Goal: Transaction & Acquisition: Purchase product/service

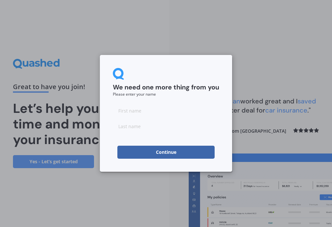
click at [140, 111] on input at bounding box center [166, 110] width 106 height 13
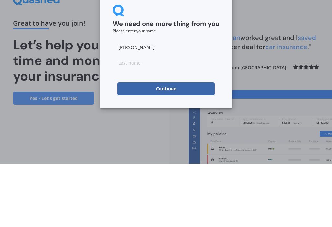
click at [160, 104] on input "[PERSON_NAME]" at bounding box center [166, 110] width 106 height 13
type input "[PERSON_NAME]"
click at [171, 145] on button "Continue" at bounding box center [166, 151] width 97 height 13
type input "[PERSON_NAME]"
click at [166, 145] on button "Continue" at bounding box center [166, 151] width 97 height 13
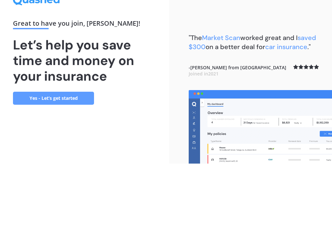
scroll to position [10, 0]
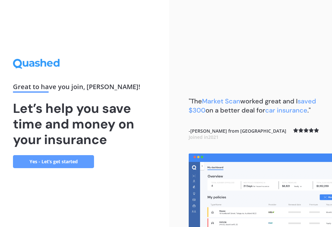
click at [69, 157] on link "Yes - Let’s get started" at bounding box center [53, 161] width 81 height 13
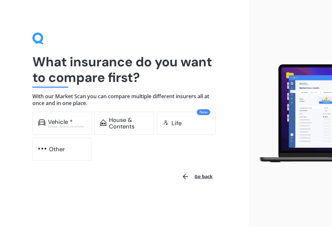
click at [126, 124] on div "House & Contents" at bounding box center [128, 123] width 39 height 13
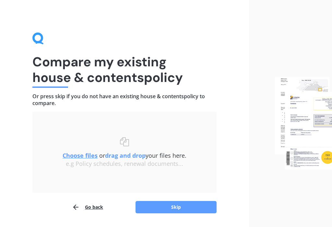
click at [81, 156] on u "Choose files" at bounding box center [80, 155] width 35 height 8
click at [96, 208] on button "Go back" at bounding box center [87, 206] width 31 height 13
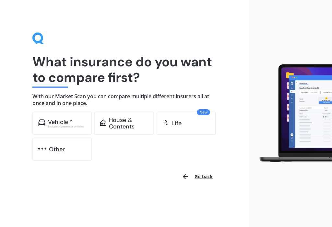
click at [130, 123] on div "House & Contents" at bounding box center [128, 123] width 39 height 13
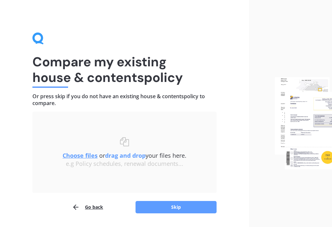
click at [182, 210] on button "Skip" at bounding box center [176, 207] width 81 height 12
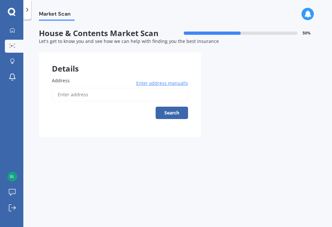
click at [169, 84] on span "Enter address manually" at bounding box center [162, 83] width 52 height 6
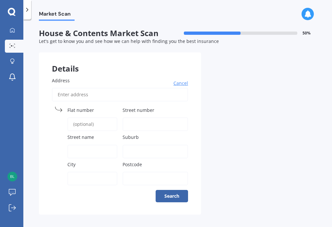
click at [141, 108] on span "Street number" at bounding box center [139, 110] width 32 height 6
click at [141, 117] on input "Street number" at bounding box center [156, 124] width 66 height 14
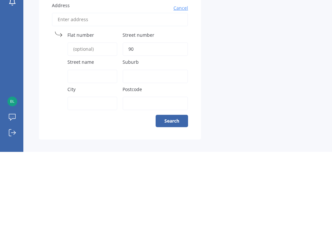
type input "90"
click at [80, 134] on span "Street name" at bounding box center [81, 137] width 27 height 6
click at [80, 144] on input "Street name" at bounding box center [93, 151] width 50 height 14
type input "[GEOGRAPHIC_DATA]"
click at [93, 161] on label "City" at bounding box center [91, 164] width 47 height 7
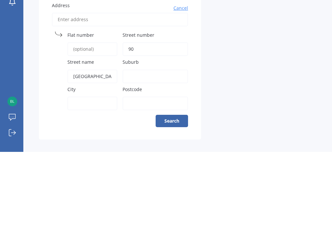
click at [93, 171] on input "City" at bounding box center [93, 178] width 50 height 14
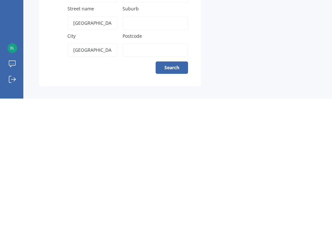
type input "[GEOGRAPHIC_DATA]"
click at [147, 171] on input "Postcode" at bounding box center [156, 178] width 66 height 14
type input "0932"
click at [176, 190] on button "Search" at bounding box center [172, 196] width 32 height 12
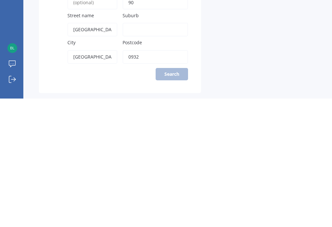
scroll to position [10, 0]
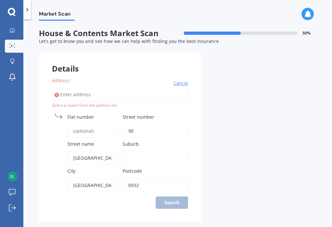
click at [172, 190] on div "Address Cancel Search Select a match from the address list Flat number Street n…" at bounding box center [120, 142] width 162 height 157
click at [83, 114] on span "Flat number" at bounding box center [81, 117] width 27 height 6
click at [83, 124] on input "Flat number" at bounding box center [93, 131] width 50 height 14
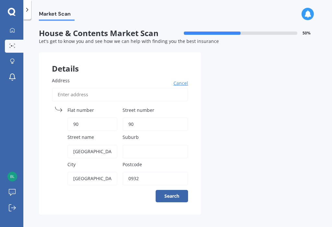
type input "90"
click at [179, 190] on button "Search" at bounding box center [172, 196] width 32 height 12
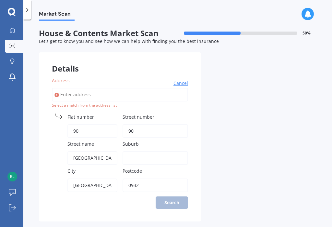
click at [80, 88] on input "Address" at bounding box center [120, 95] width 136 height 14
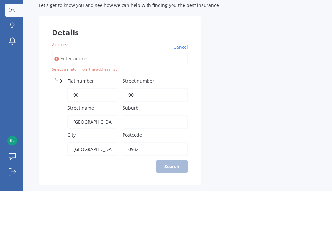
click at [81, 124] on input "90" at bounding box center [93, 131] width 50 height 14
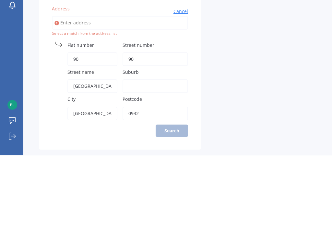
click at [78, 88] on input "Address" at bounding box center [120, 95] width 136 height 14
type input "9"
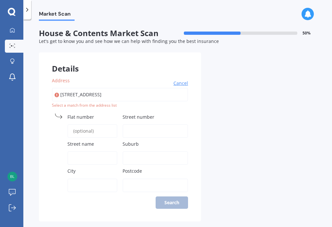
type input "[STREET_ADDRESS]"
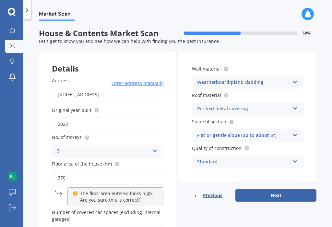
click at [79, 171] on input "370" at bounding box center [108, 178] width 112 height 14
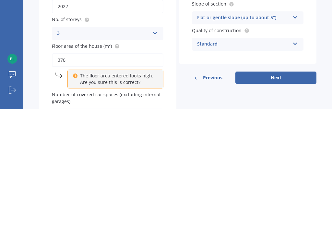
click at [188, 76] on div "Details Address [STREET_ADDRESS] Enter address manually Search Original year bu…" at bounding box center [178, 152] width 278 height 200
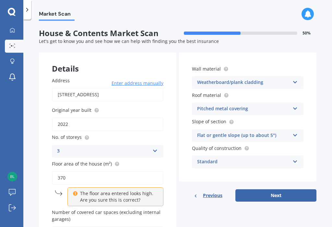
click at [85, 171] on input "370" at bounding box center [108, 178] width 112 height 14
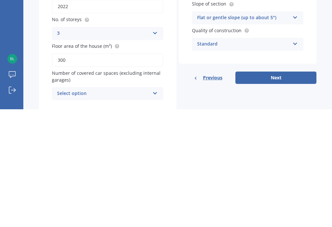
type input "300"
click at [177, 52] on div "Details Address [STREET_ADDRESS] Enter address manually Search Original year bu…" at bounding box center [178, 141] width 278 height 179
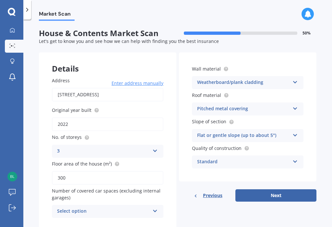
click at [163, 205] on div "Select option 0 1 2 3 4 5+" at bounding box center [108, 211] width 112 height 13
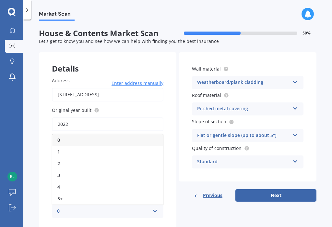
click at [65, 157] on div "2" at bounding box center [107, 163] width 111 height 12
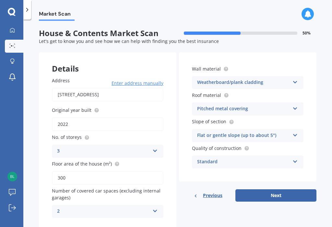
scroll to position [0, 0]
click at [297, 131] on icon at bounding box center [296, 133] width 6 height 5
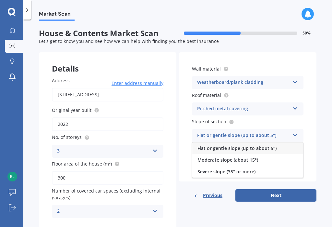
click at [251, 157] on span "Moderate slope (about 15°)" at bounding box center [228, 160] width 61 height 6
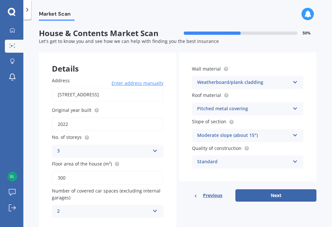
click at [298, 158] on icon at bounding box center [296, 160] width 6 height 5
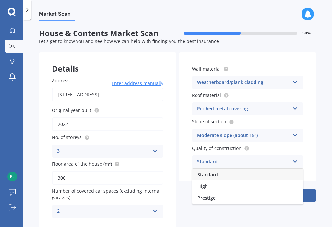
click at [296, 169] on div "Standard" at bounding box center [248, 175] width 111 height 12
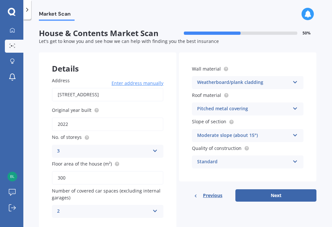
click at [280, 189] on button "Next" at bounding box center [276, 195] width 81 height 12
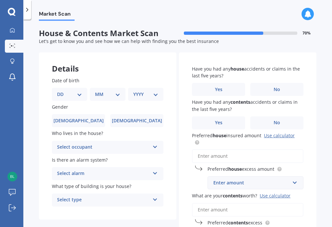
click at [80, 91] on select "DD 01 02 03 04 05 06 07 08 09 10 11 12 13 14 15 16 17 18 19 20 21 22 23 24 25 2…" at bounding box center [69, 94] width 25 height 7
select select "13"
click at [120, 91] on select "MM 01 02 03 04 05 06 07 08 09 10 11 12" at bounding box center [109, 94] width 22 height 7
select select "09"
click at [155, 91] on select "YYYY 2009 2008 2007 2006 2005 2004 2003 2002 2001 2000 1999 1998 1997 1996 1995…" at bounding box center [144, 94] width 22 height 7
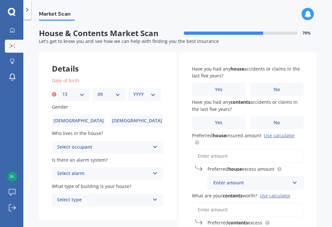
select select "1959"
click at [157, 143] on icon at bounding box center [156, 145] width 6 height 5
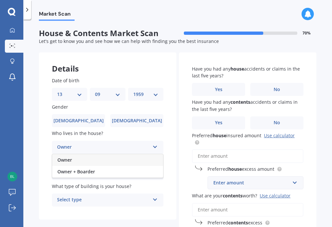
click at [157, 143] on icon at bounding box center [156, 145] width 6 height 5
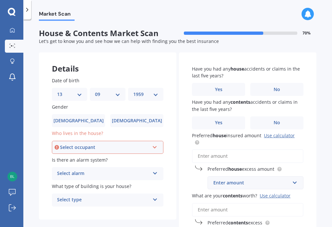
click at [157, 144] on icon at bounding box center [155, 146] width 6 height 5
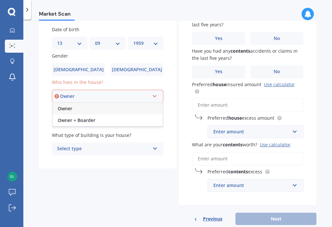
scroll to position [51, 0]
click at [94, 103] on div "Owner" at bounding box center [108, 109] width 110 height 12
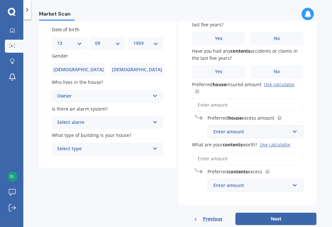
click at [154, 119] on icon at bounding box center [156, 121] width 6 height 5
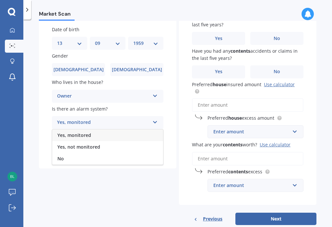
click at [159, 141] on div "Yes, not monitored" at bounding box center [107, 147] width 111 height 12
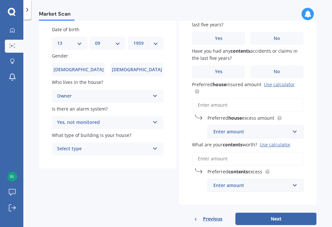
click at [158, 145] on icon at bounding box center [156, 147] width 6 height 5
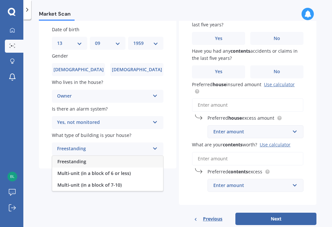
click at [157, 156] on div "Freestanding" at bounding box center [107, 162] width 111 height 12
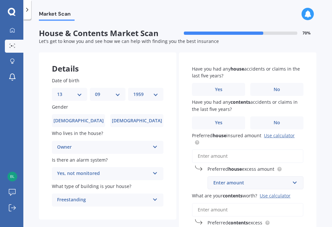
scroll to position [0, 0]
click at [281, 83] on label "No" at bounding box center [277, 89] width 53 height 13
click at [0, 0] on input "No" at bounding box center [0, 0] width 0 height 0
click at [284, 116] on label "No" at bounding box center [277, 122] width 53 height 13
click at [0, 0] on input "No" at bounding box center [0, 0] width 0 height 0
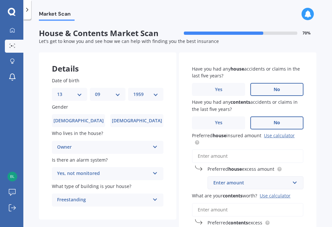
click at [214, 149] on input "Preferred house insured amount Use calculator" at bounding box center [248, 156] width 112 height 14
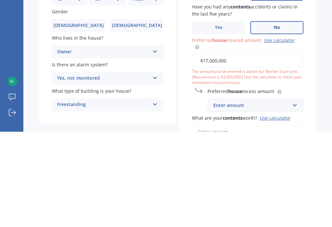
type input "$1,700,000"
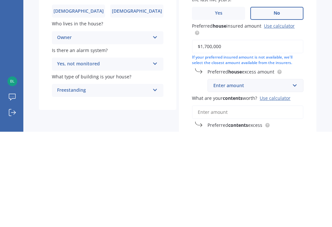
scroll to position [15, 0]
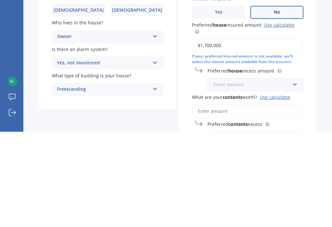
click at [295, 173] on input "text" at bounding box center [253, 179] width 90 height 12
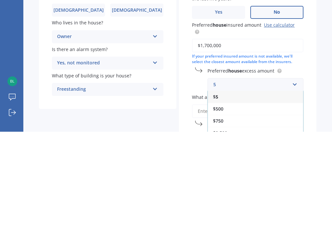
scroll to position [0, 0]
type input "500"
click at [223, 189] on b "500" at bounding box center [220, 192] width 8 height 6
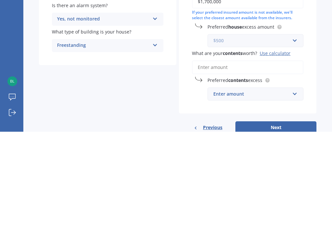
scroll to position [60, 0]
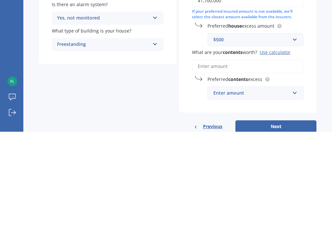
click at [207, 155] on input "What are your contents worth? Use calculator" at bounding box center [248, 162] width 112 height 14
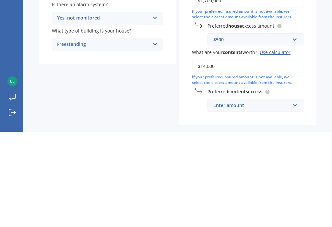
type input "$140,000"
click at [229, 194] on input "text" at bounding box center [253, 200] width 90 height 12
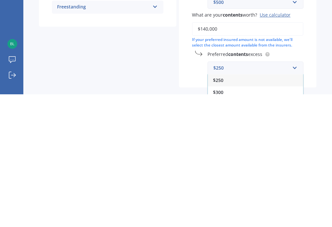
click at [222, 209] on span "$250" at bounding box center [218, 212] width 10 height 6
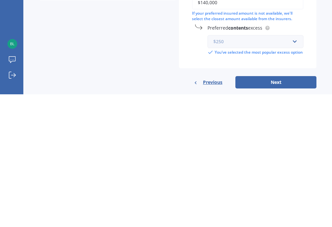
scroll to position [86, 0]
click at [280, 209] on button "Next" at bounding box center [276, 215] width 81 height 12
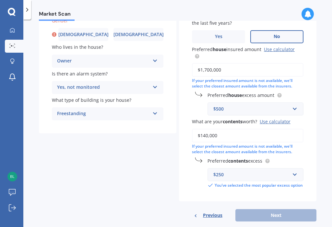
scroll to position [81, 0]
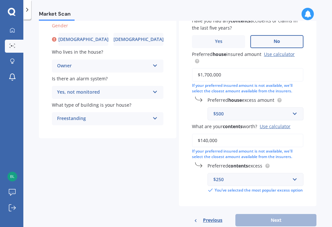
click at [87, 37] on span "[DEMOGRAPHIC_DATA]" at bounding box center [83, 40] width 50 height 6
click at [0, 0] on input "[DEMOGRAPHIC_DATA]" at bounding box center [0, 0] width 0 height 0
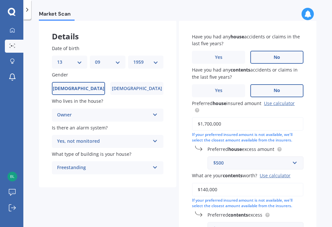
scroll to position [32, 0]
click at [156, 111] on icon at bounding box center [156, 113] width 6 height 5
click at [84, 122] on div "Owner" at bounding box center [107, 128] width 111 height 12
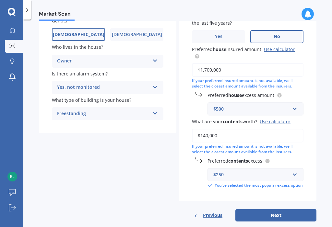
scroll to position [86, 0]
click at [277, 209] on button "Next" at bounding box center [276, 215] width 81 height 12
select select "13"
select select "09"
select select "1959"
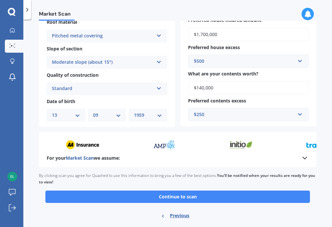
scroll to position [198, 0]
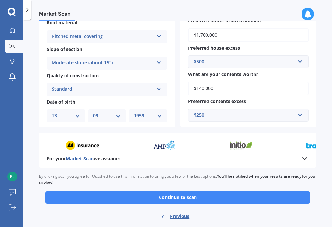
click at [183, 191] on button "Continue to scan" at bounding box center [177, 197] width 265 height 12
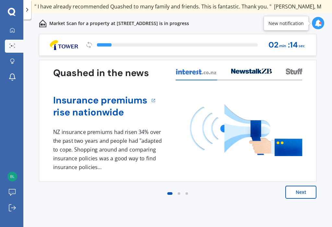
click at [303, 192] on button "Next" at bounding box center [301, 191] width 31 height 13
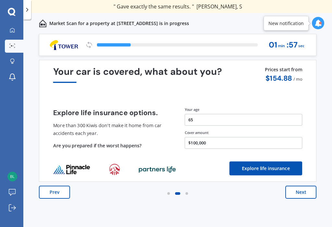
click at [306, 191] on button "Next" at bounding box center [301, 191] width 31 height 13
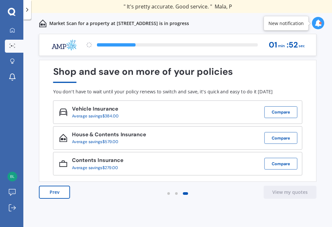
scroll to position [10, 0]
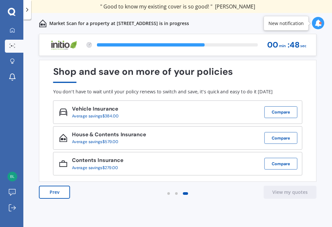
click at [320, 19] on icon at bounding box center [318, 22] width 7 height 7
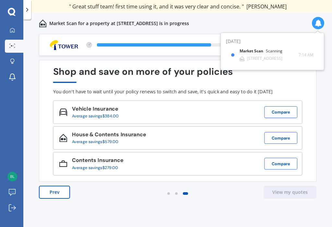
click at [236, 204] on div "Previous 60,000+ Kiwis have signed up to shop and save on insurance with us " H…" at bounding box center [177, 137] width 309 height 207
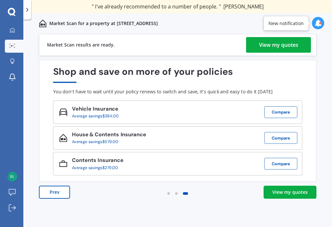
click at [291, 189] on div "View my quotes" at bounding box center [290, 192] width 35 height 6
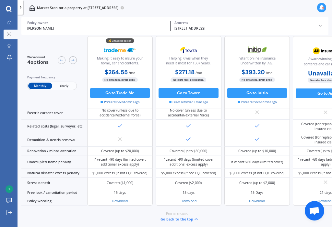
scroll to position [413, 0]
click at [298, 157] on div "If vacant >60 days (additional excess apply)" at bounding box center [326, 162] width 58 height 10
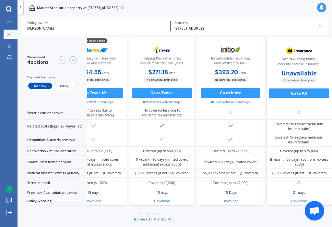
scroll to position [409, 35]
click at [68, 84] on span "Yearly" at bounding box center [64, 85] width 24 height 6
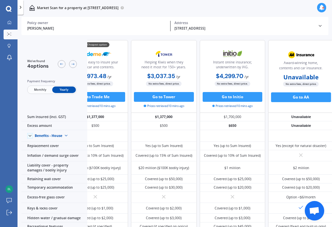
scroll to position [0, 33]
